Goal: Transaction & Acquisition: Purchase product/service

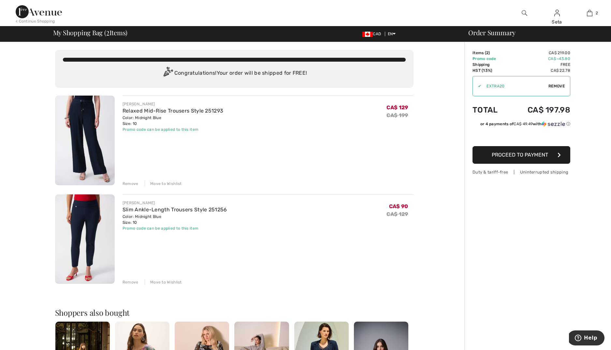
click at [90, 114] on img at bounding box center [85, 140] width 60 height 90
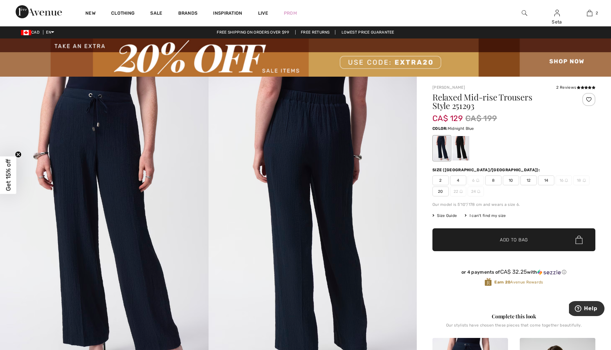
scroll to position [0, 0]
click at [511, 178] on span "10" at bounding box center [511, 180] width 16 height 10
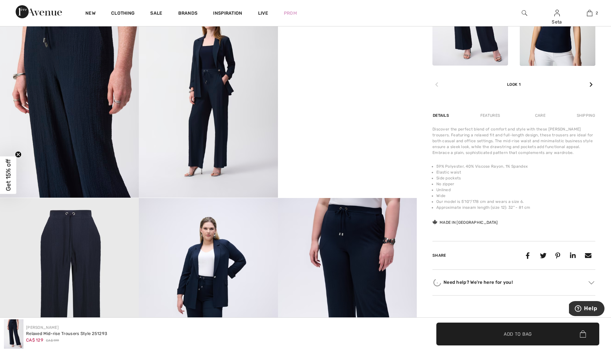
scroll to position [405, 0]
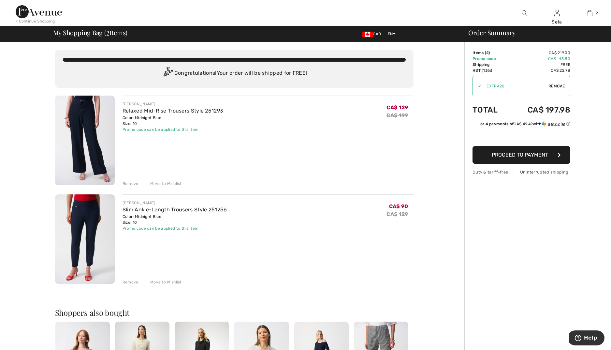
click at [127, 281] on div "Remove" at bounding box center [130, 282] width 16 height 6
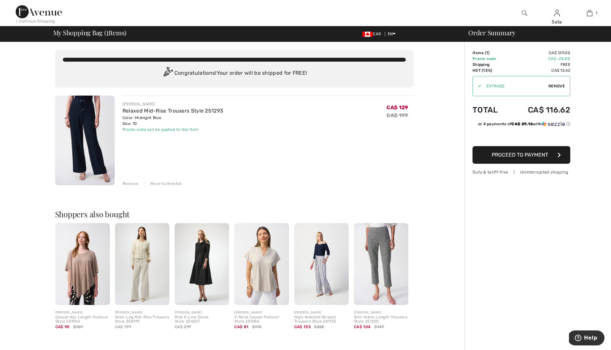
click at [524, 12] on img at bounding box center [524, 13] width 6 height 8
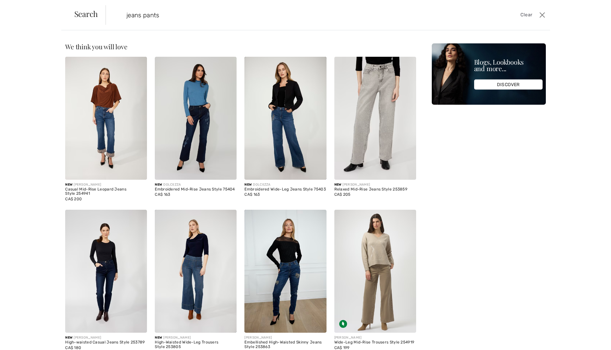
type input "jeans pants"
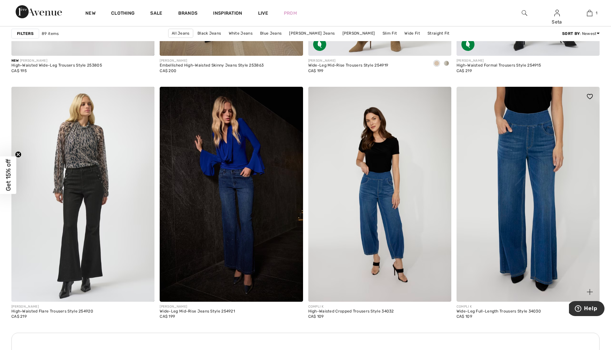
scroll to position [785, 0]
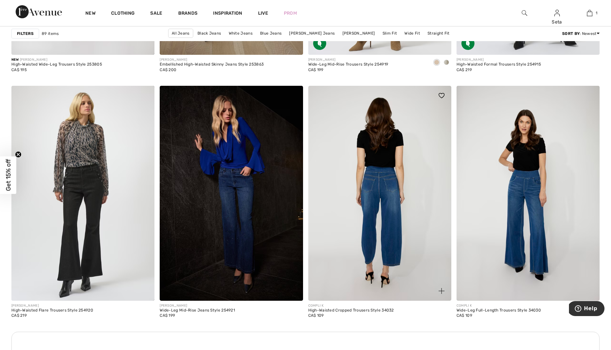
click at [386, 178] on img at bounding box center [379, 193] width 143 height 215
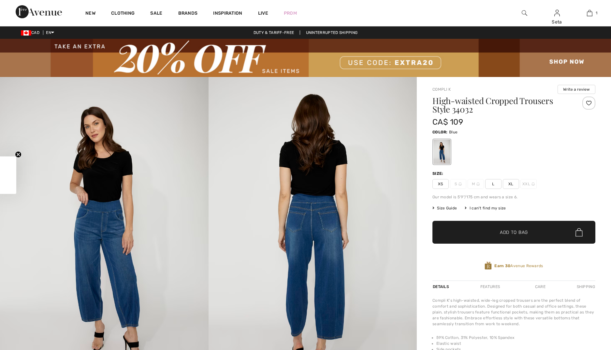
checkbox input "true"
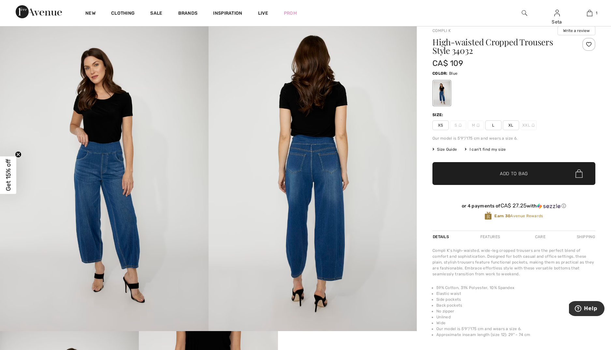
scroll to position [59, 0]
click at [105, 166] on img at bounding box center [104, 174] width 208 height 312
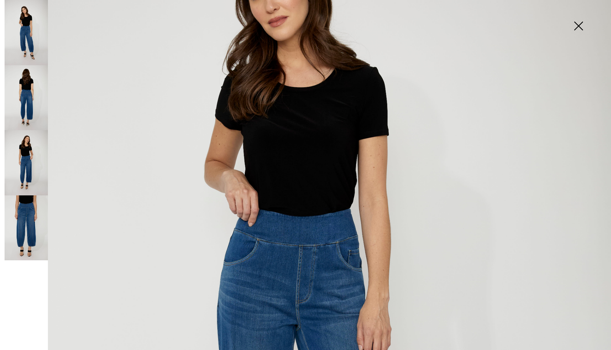
scroll to position [150, 0]
click at [28, 98] on img at bounding box center [26, 97] width 43 height 65
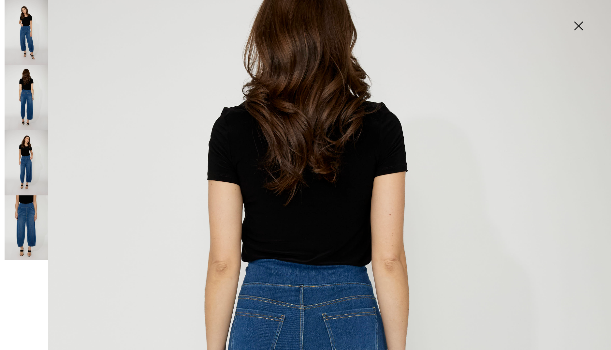
scroll to position [82, 0]
click at [25, 37] on img at bounding box center [26, 32] width 43 height 65
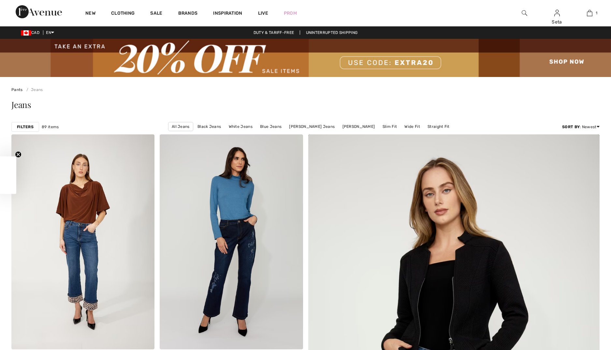
checkbox input "true"
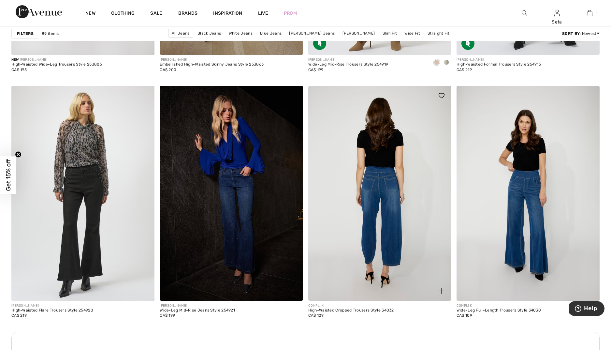
click at [410, 190] on img at bounding box center [379, 193] width 143 height 215
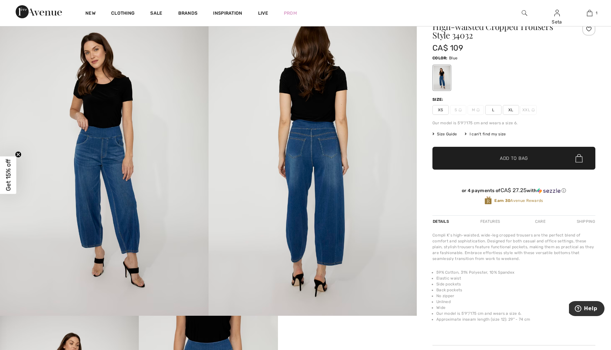
scroll to position [74, 0]
click at [496, 110] on span "L" at bounding box center [493, 110] width 16 height 10
click at [515, 157] on span "Add to Bag" at bounding box center [514, 158] width 28 height 7
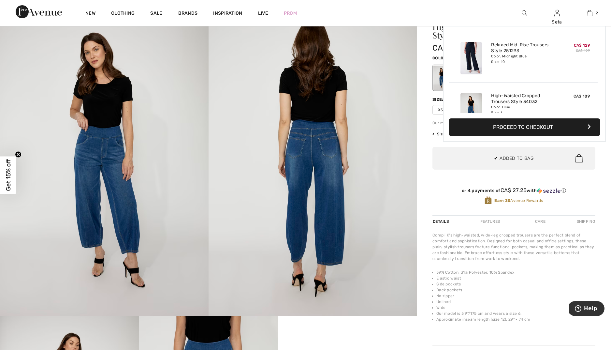
scroll to position [20, 0]
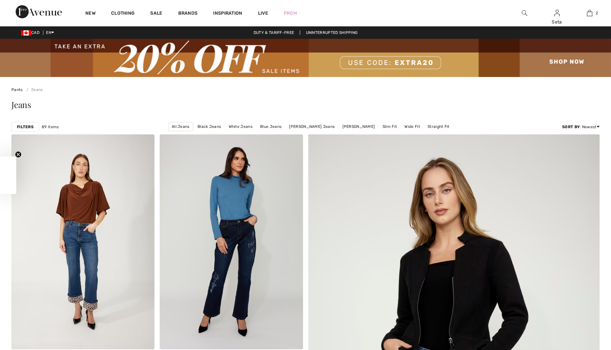
scroll to position [785, 0]
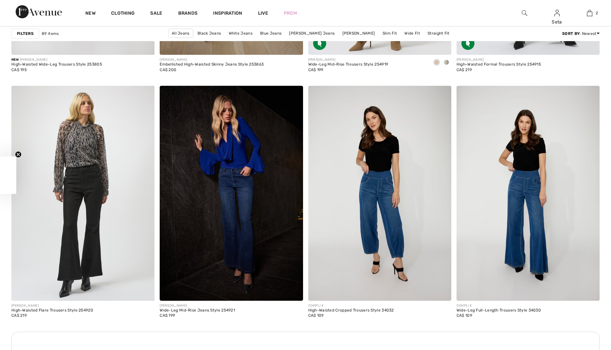
checkbox input "true"
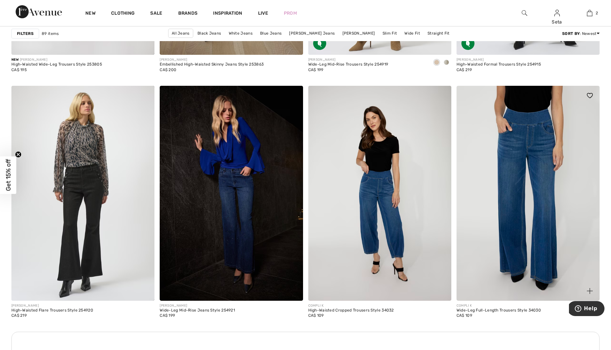
click at [526, 146] on img at bounding box center [527, 193] width 143 height 215
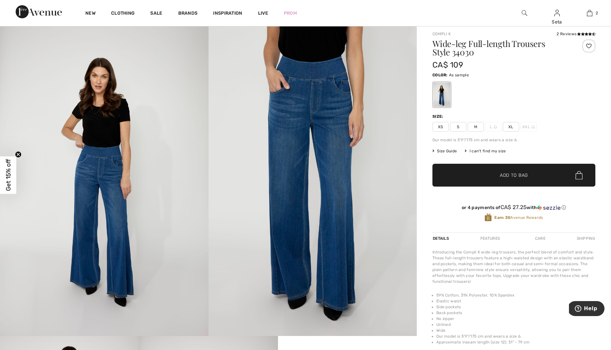
scroll to position [53, 0]
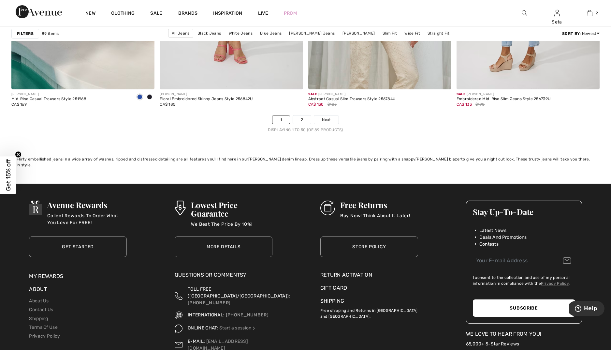
scroll to position [3734, 0]
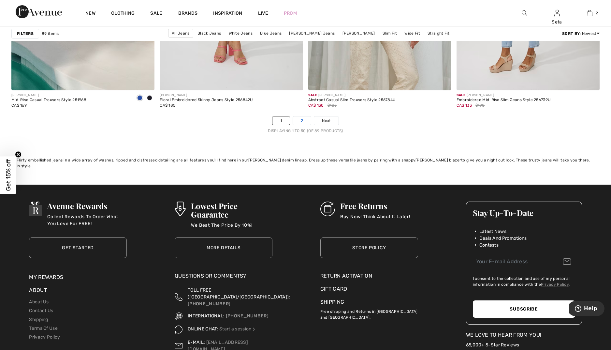
click at [300, 121] on link "2" at bounding box center [302, 120] width 18 height 8
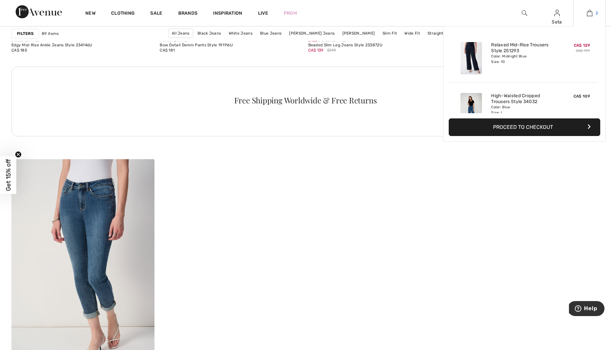
scroll to position [2948, 0]
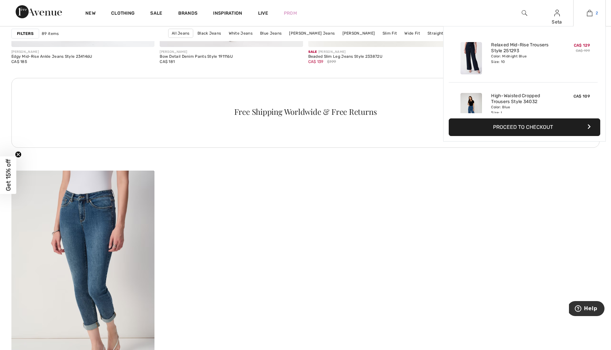
click at [591, 13] on img at bounding box center [590, 13] width 6 height 8
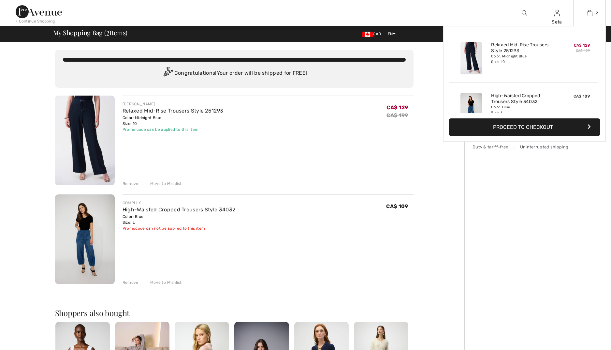
checkbox input "true"
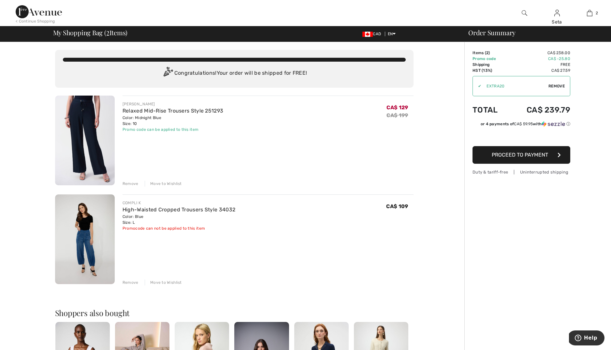
click at [80, 235] on img at bounding box center [85, 239] width 60 height 90
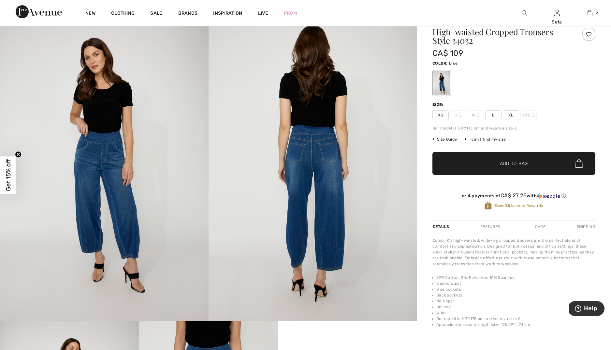
scroll to position [69, 0]
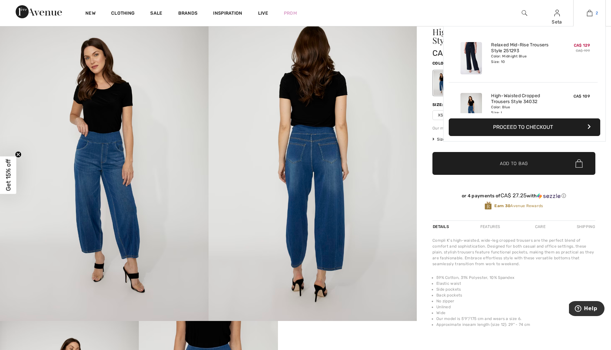
click at [589, 12] on img at bounding box center [590, 13] width 6 height 8
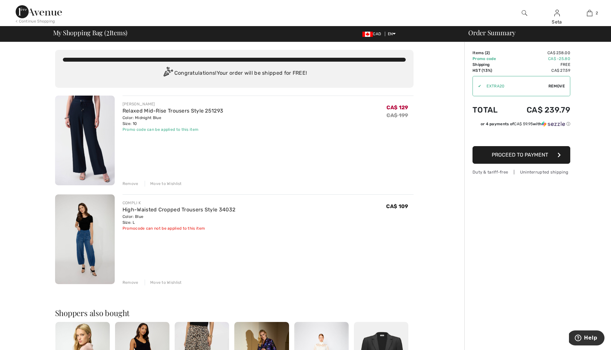
click at [125, 183] on div "Remove" at bounding box center [130, 183] width 16 height 6
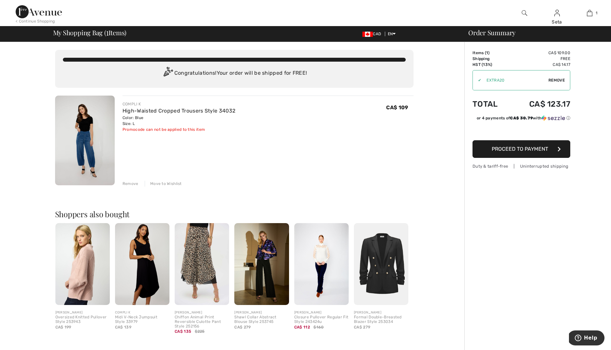
click at [127, 182] on div "Remove" at bounding box center [130, 183] width 16 height 6
